Goal: Task Accomplishment & Management: Use online tool/utility

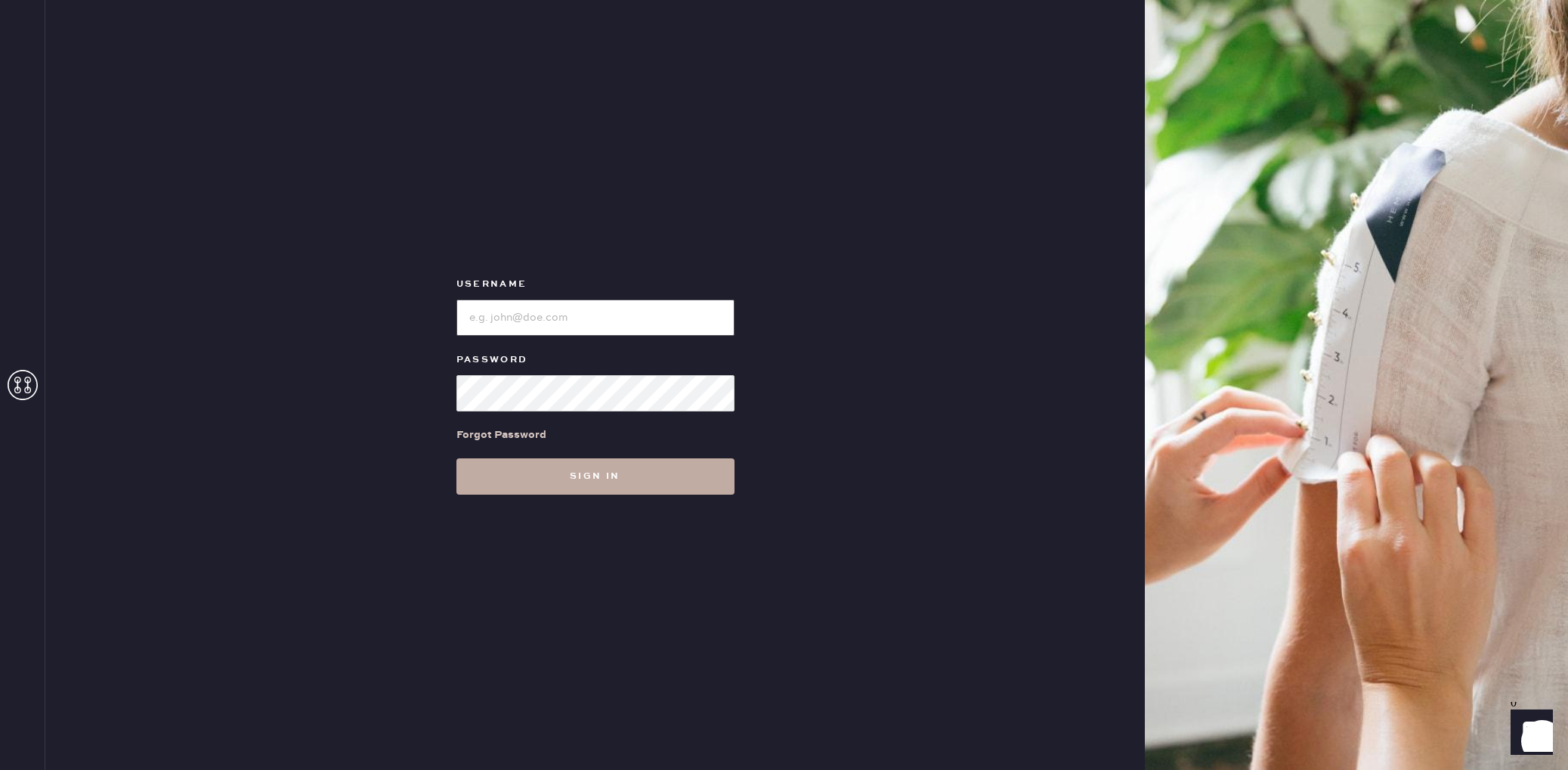
type input "Reformationstudiocity"
click at [522, 474] on button "Sign in" at bounding box center [595, 476] width 278 height 36
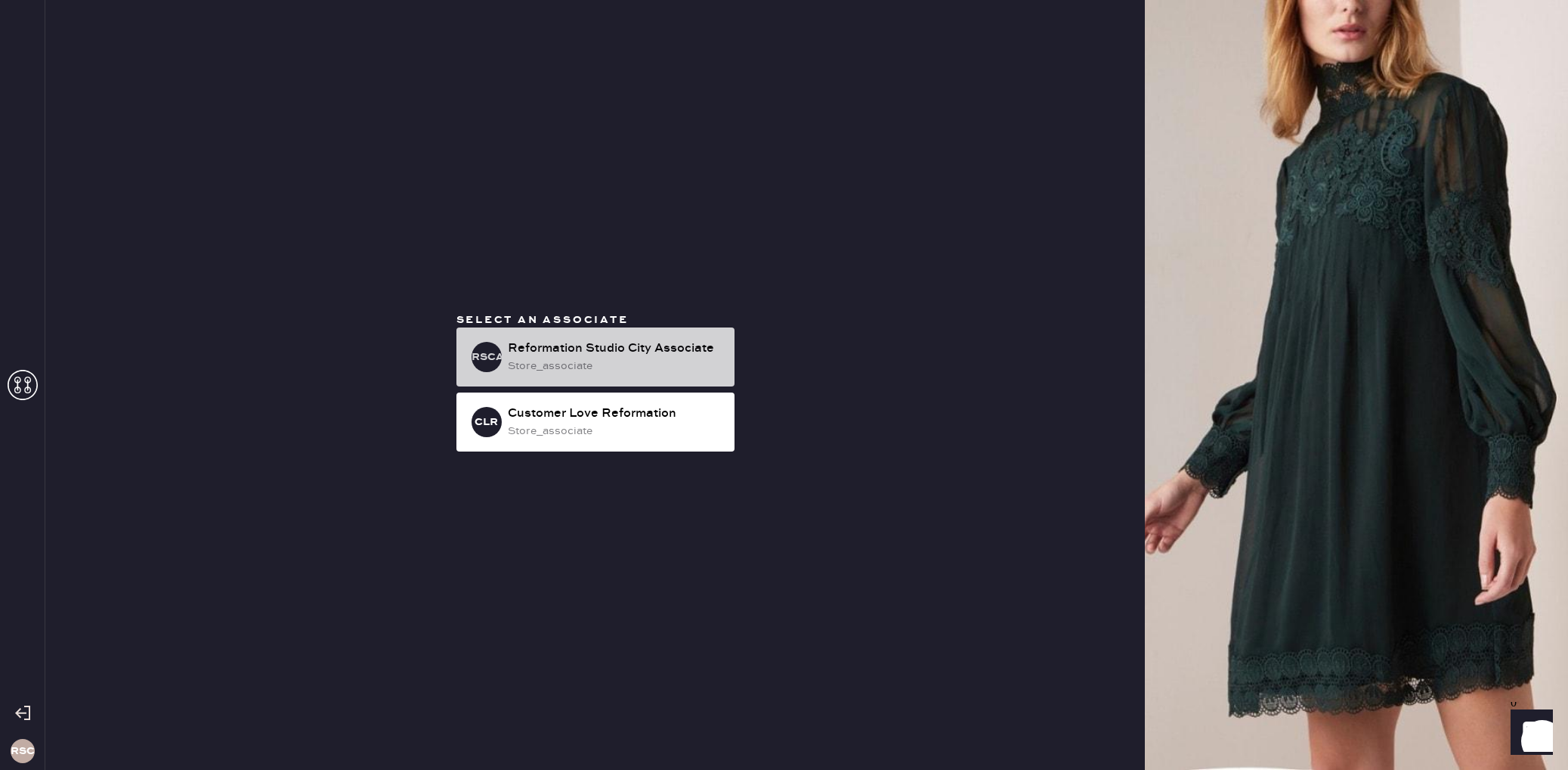
click at [573, 358] on div "store_associate" at bounding box center [615, 366] width 215 height 16
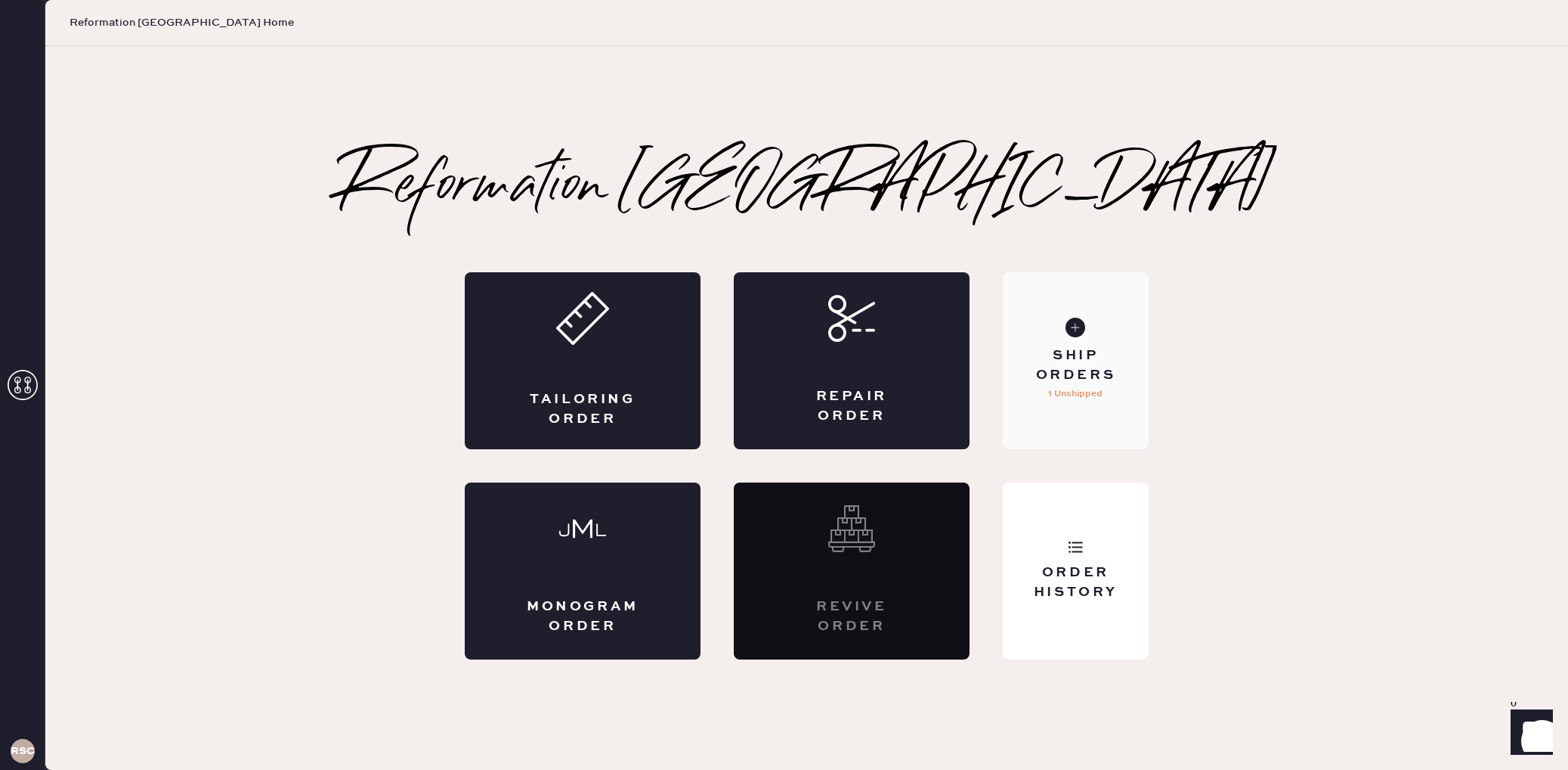
click at [1092, 381] on div "Ship Orders" at bounding box center [1075, 366] width 122 height 38
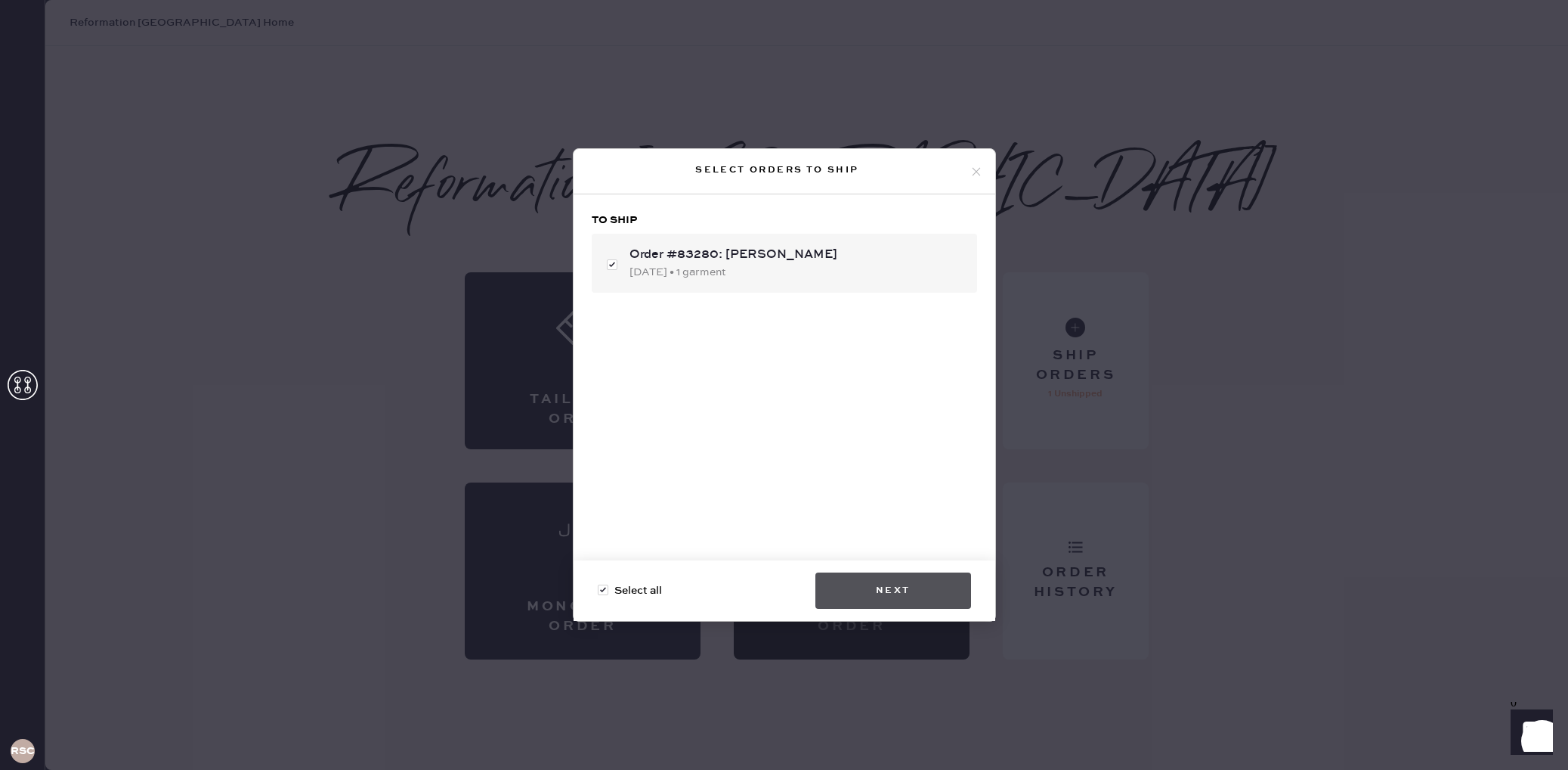
click at [890, 592] on button "Next" at bounding box center [893, 590] width 156 height 36
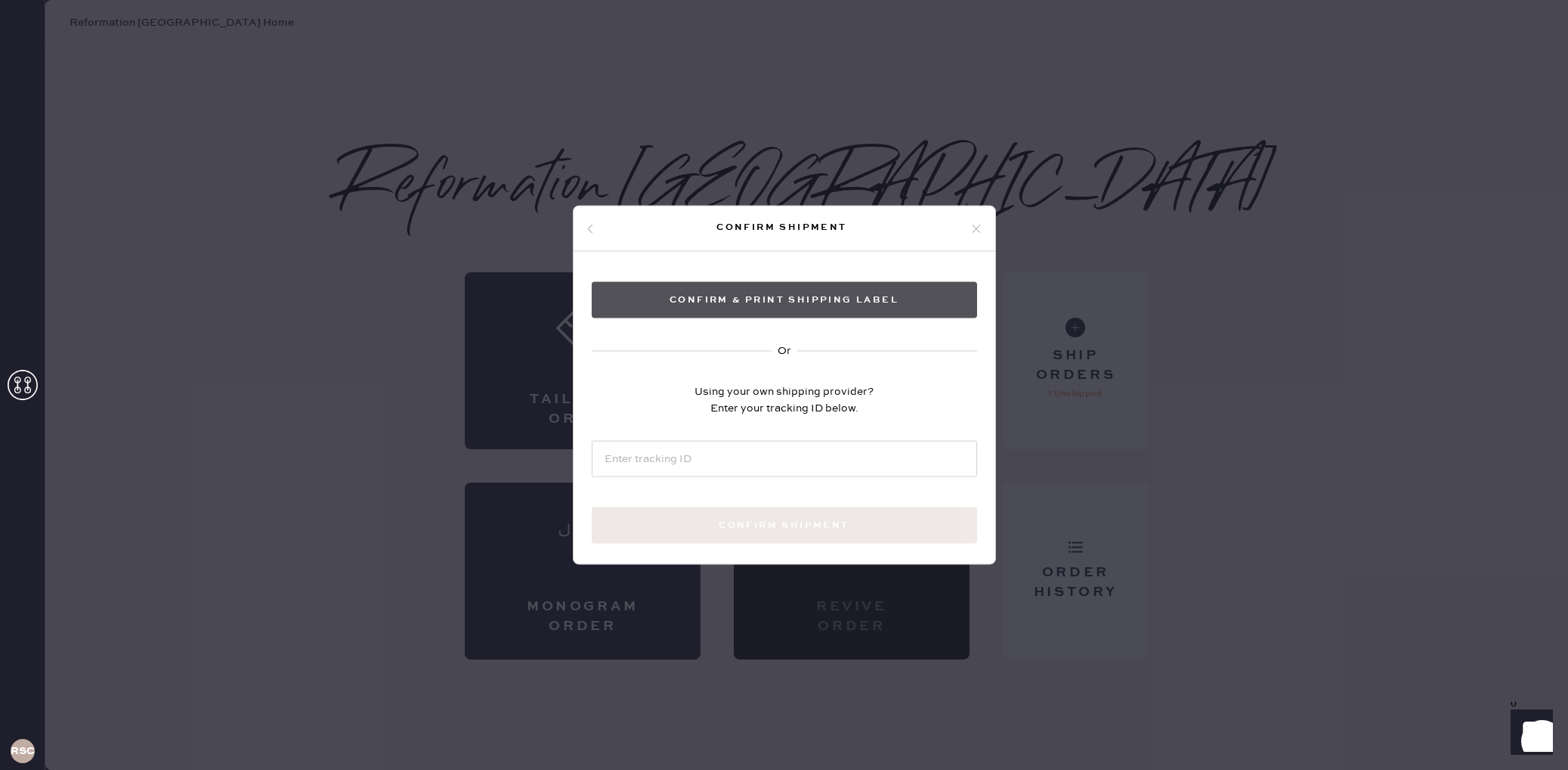
click at [857, 306] on button "Confirm & Print shipping label" at bounding box center [784, 300] width 385 height 36
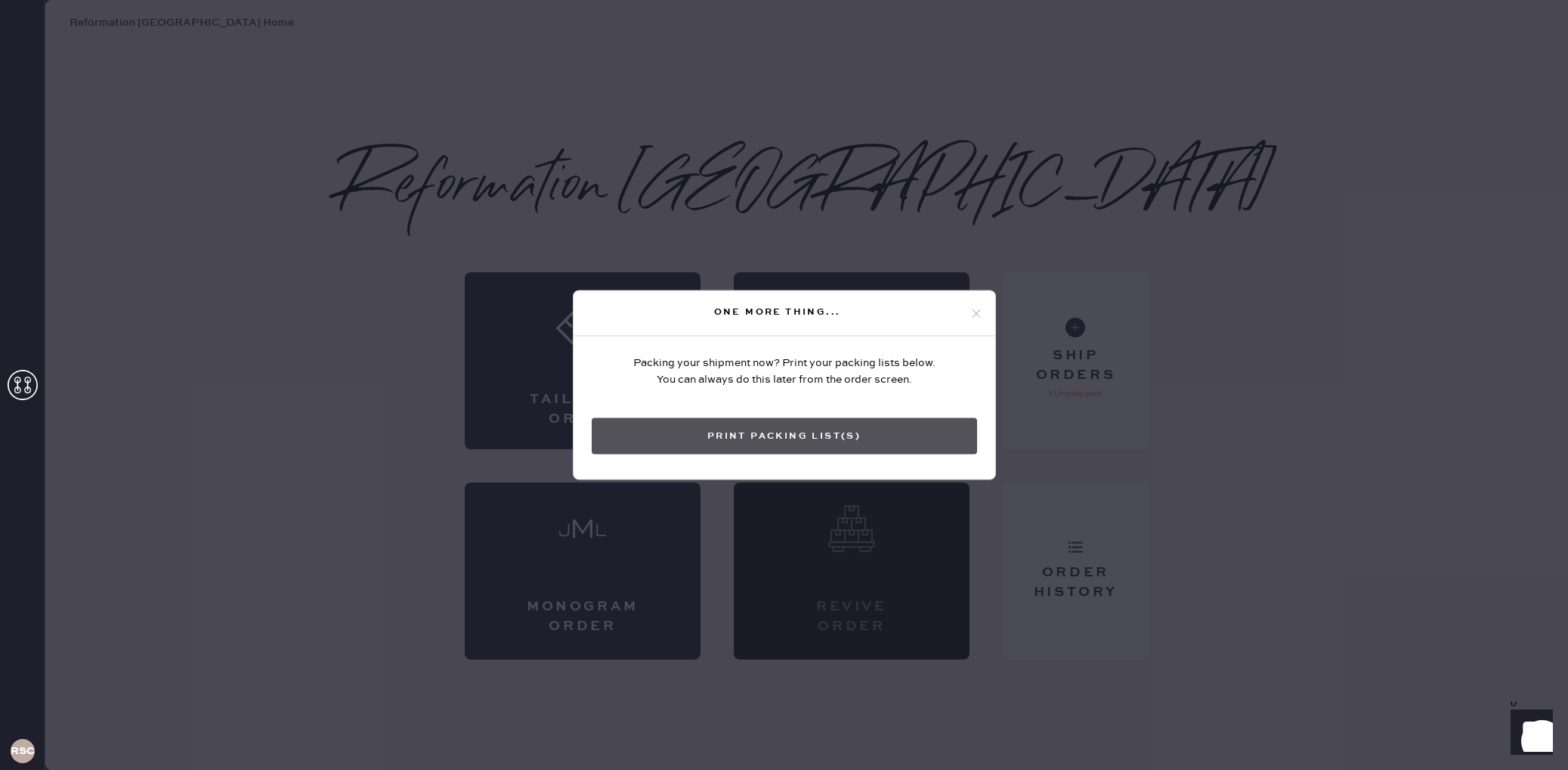
click at [888, 431] on button "Print Packing List(s)" at bounding box center [784, 436] width 385 height 36
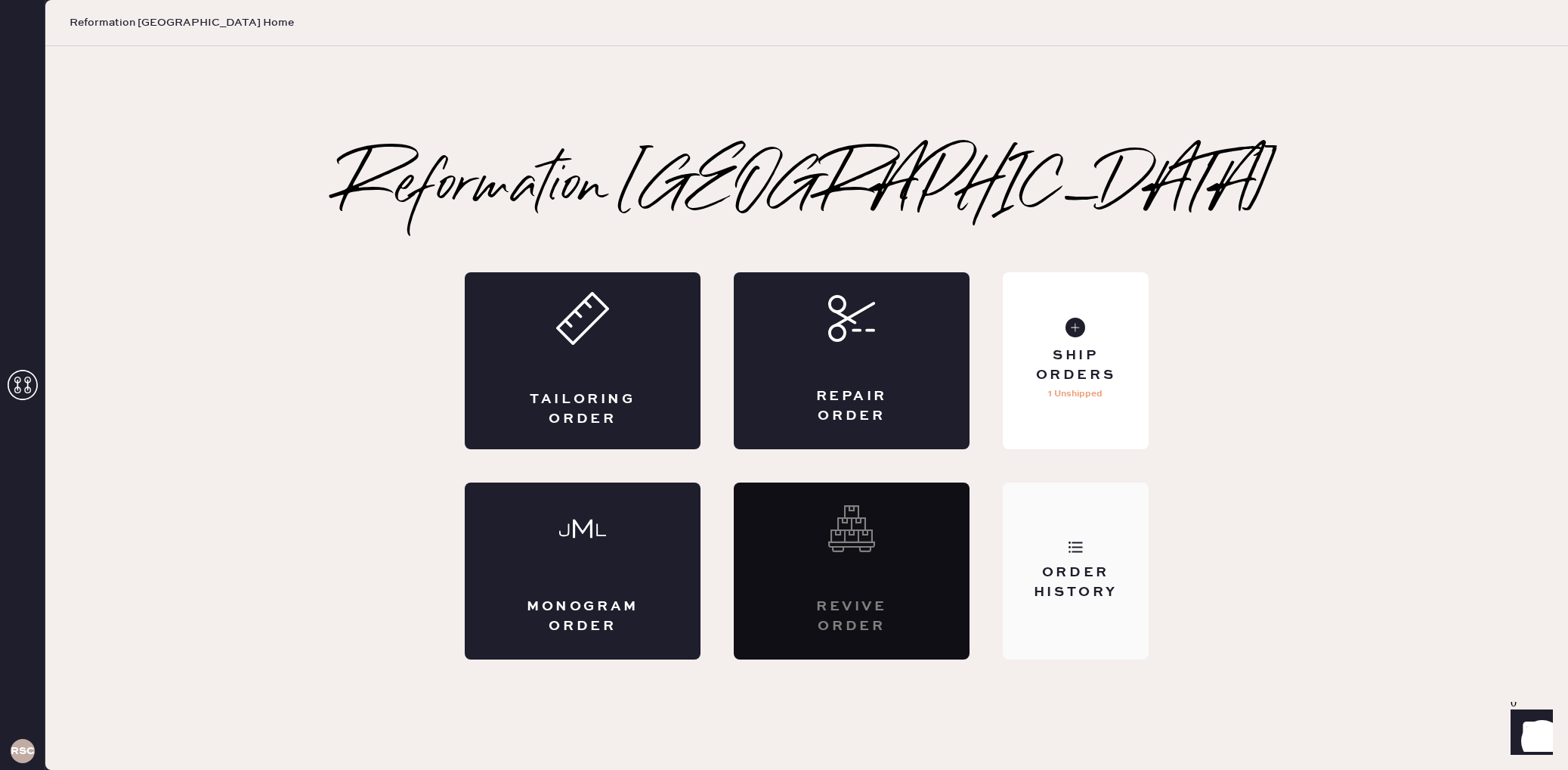
click at [1072, 553] on icon at bounding box center [1075, 546] width 15 height 15
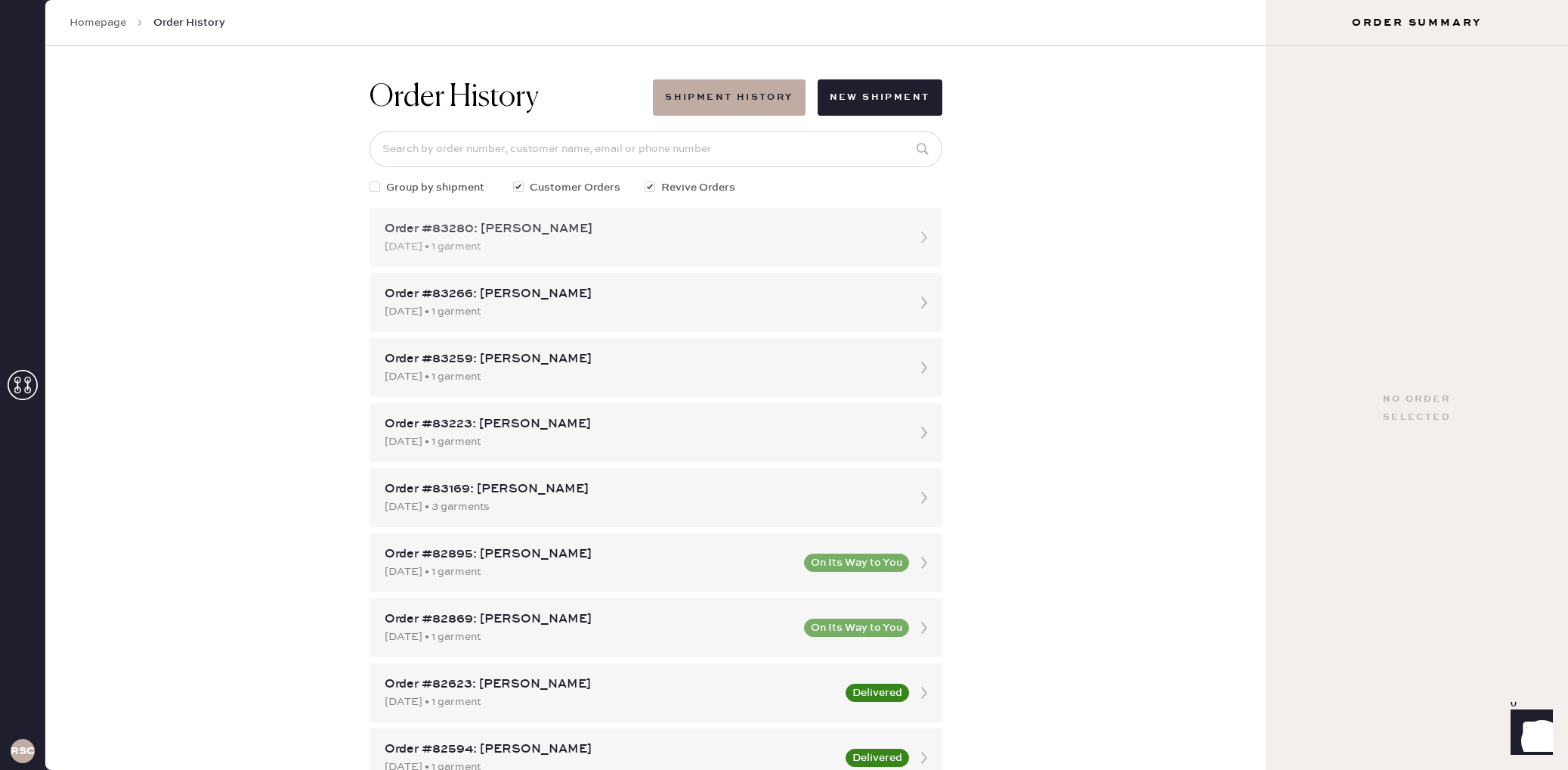
click at [892, 255] on div "Order #83280: [PERSON_NAME] [DATE] • 1 garment" at bounding box center [656, 237] width 573 height 59
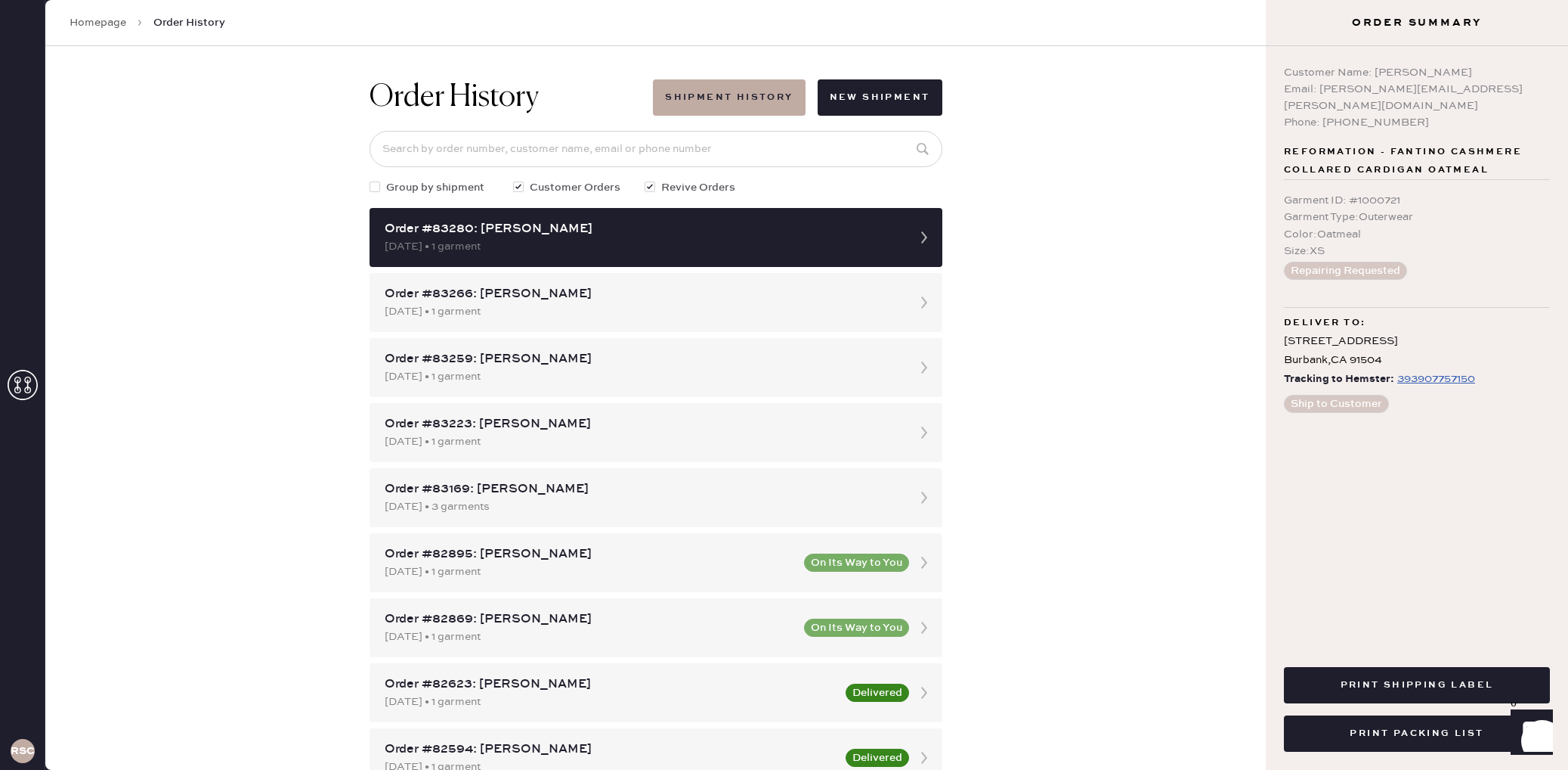
click at [96, 31] on div "Homepage Order History" at bounding box center [655, 23] width 1220 height 46
click at [100, 23] on link "Homepage" at bounding box center [97, 23] width 57 height 15
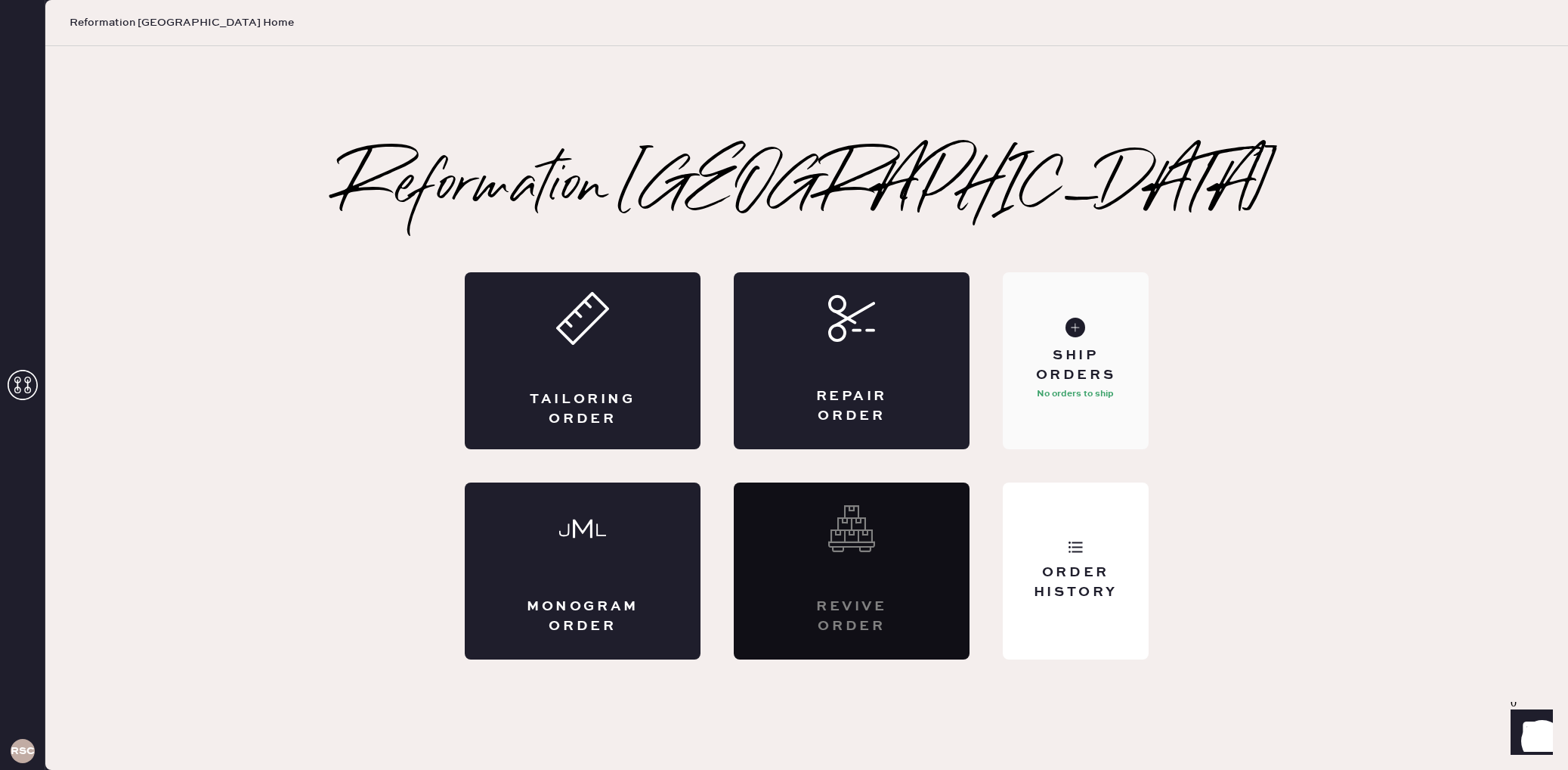
click at [1102, 321] on div "Ship Orders No orders to ship" at bounding box center [1075, 360] width 146 height 177
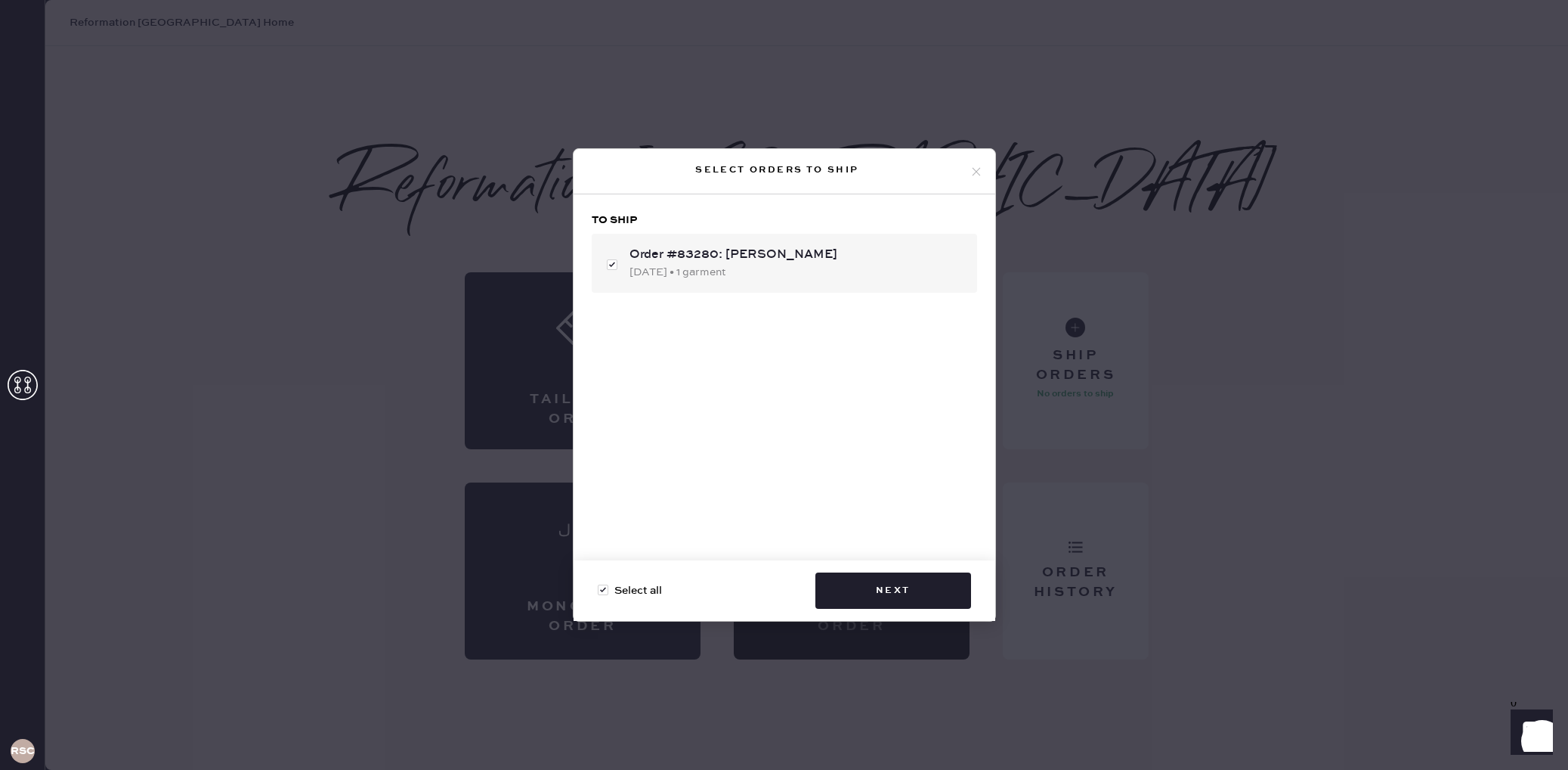
click at [1119, 304] on div "Select orders to ship To ship Order #83280: [PERSON_NAME] [DATE] • 1 garment Se…" at bounding box center [784, 385] width 1568 height 770
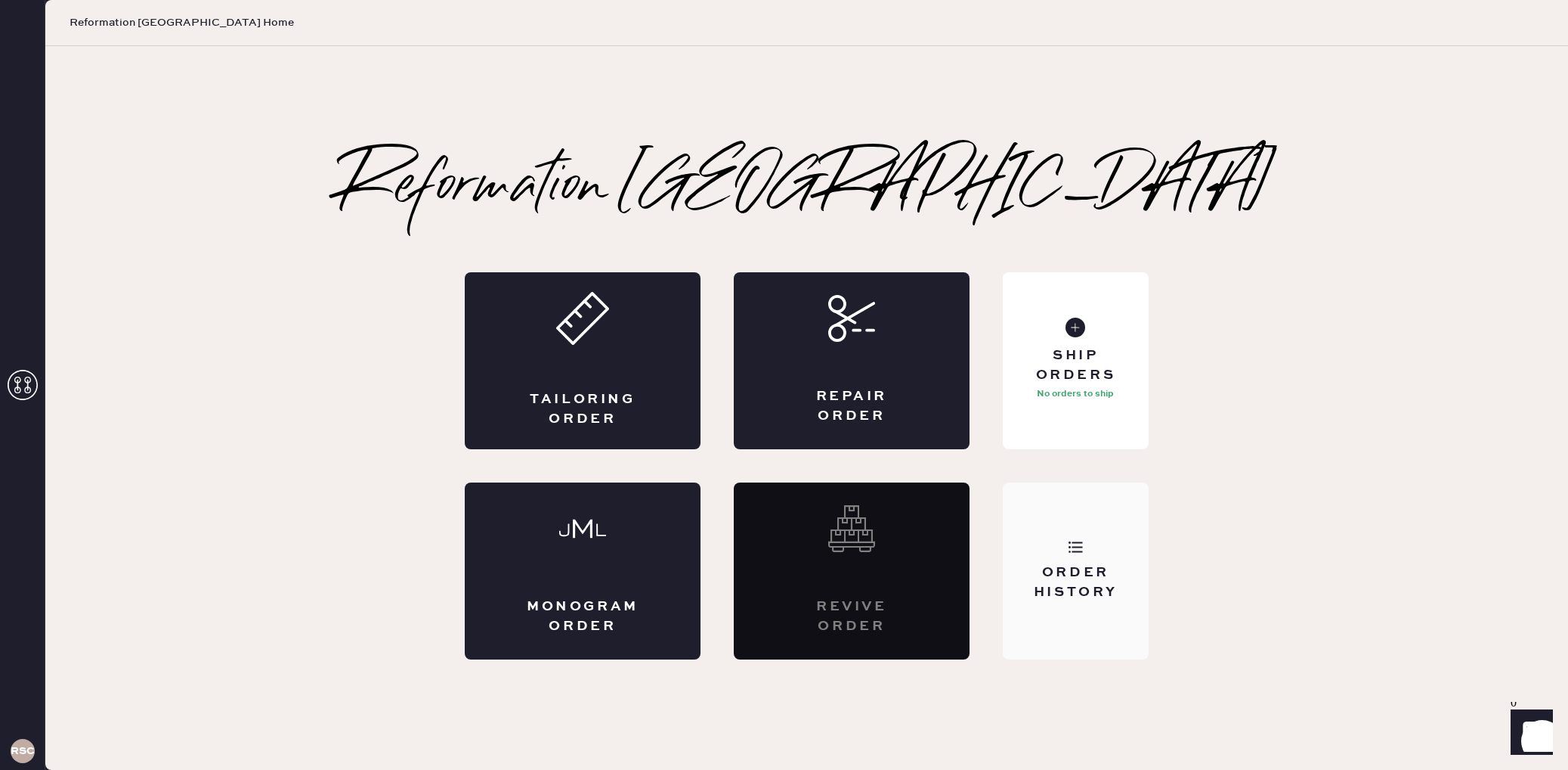
click at [1121, 552] on div "Order History" at bounding box center [1075, 571] width 146 height 177
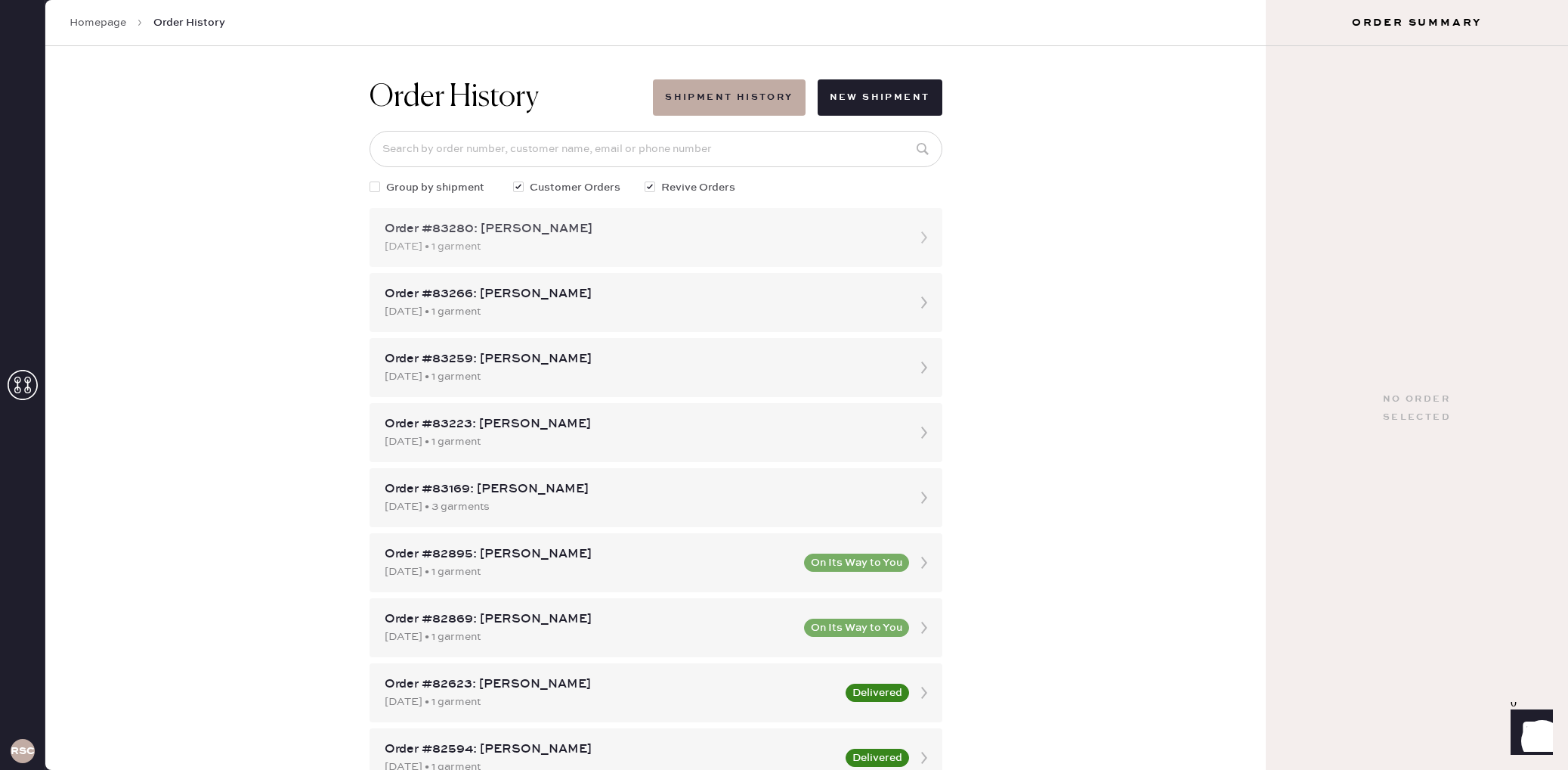
click at [655, 239] on div "[DATE] • 1 garment" at bounding box center [641, 246] width 515 height 16
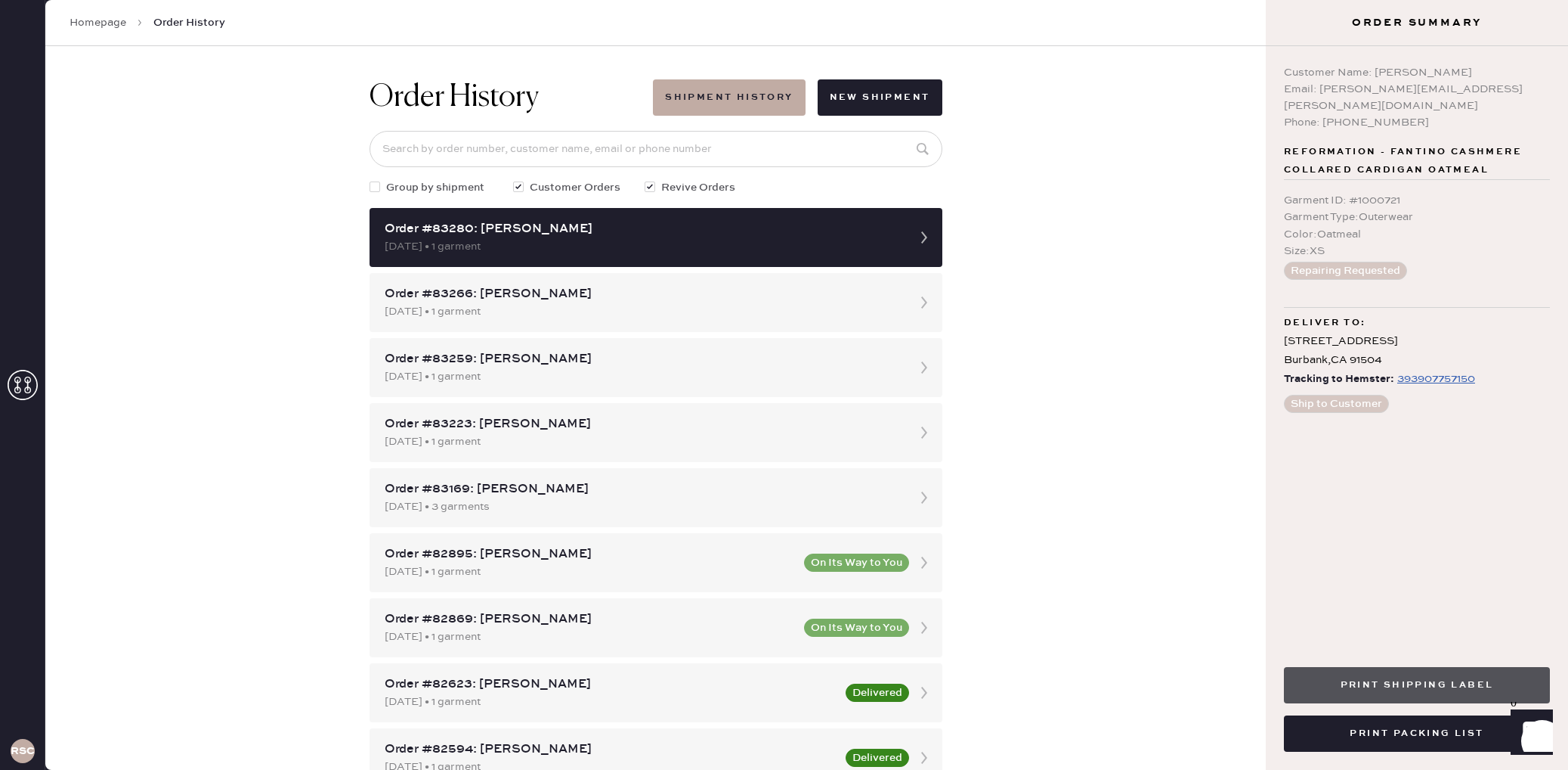
click at [1343, 690] on button "Print Shipping Label" at bounding box center [1416, 685] width 266 height 36
